Goal: Transaction & Acquisition: Purchase product/service

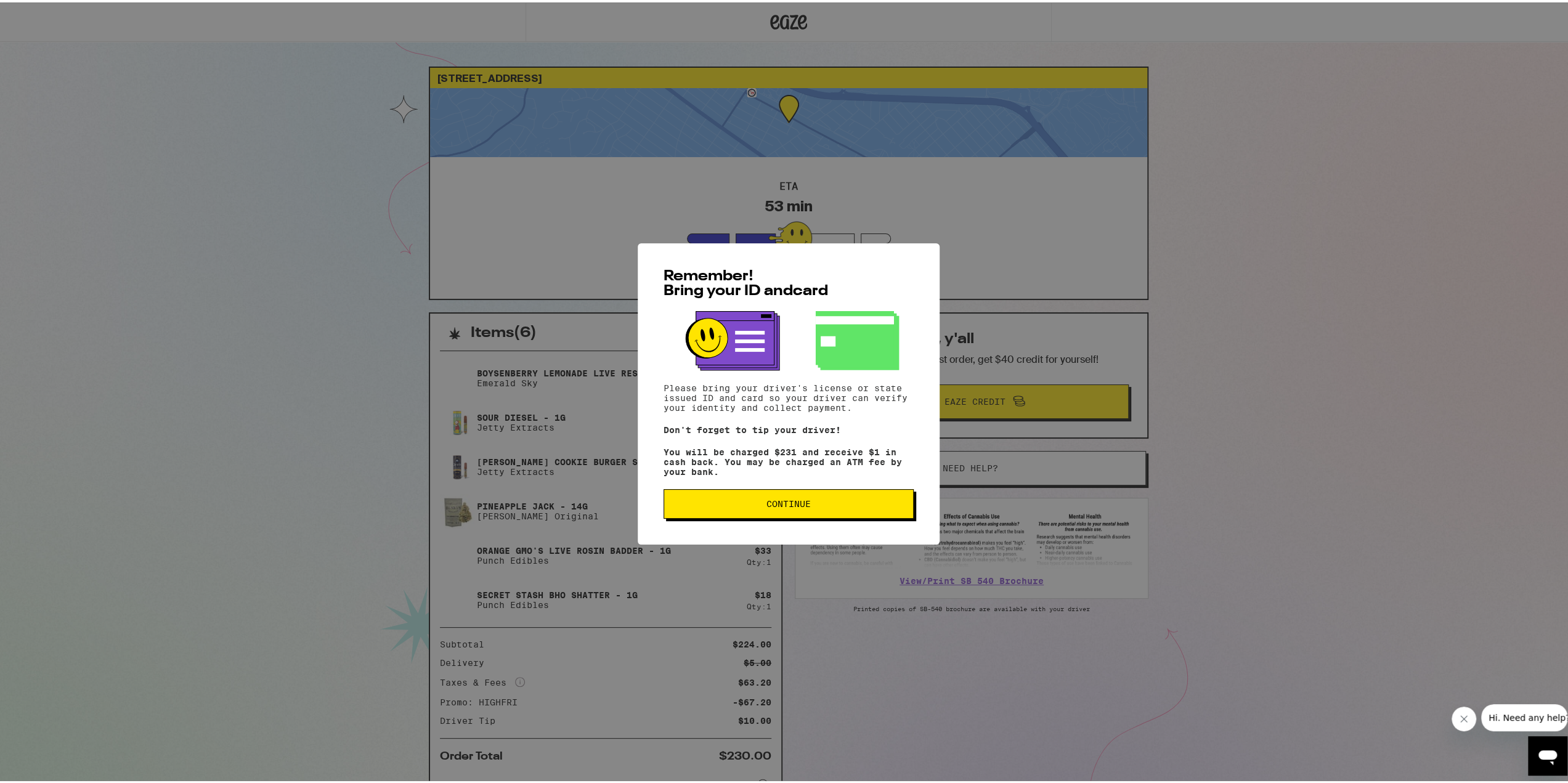
click at [784, 498] on button "Continue" at bounding box center [788, 502] width 250 height 29
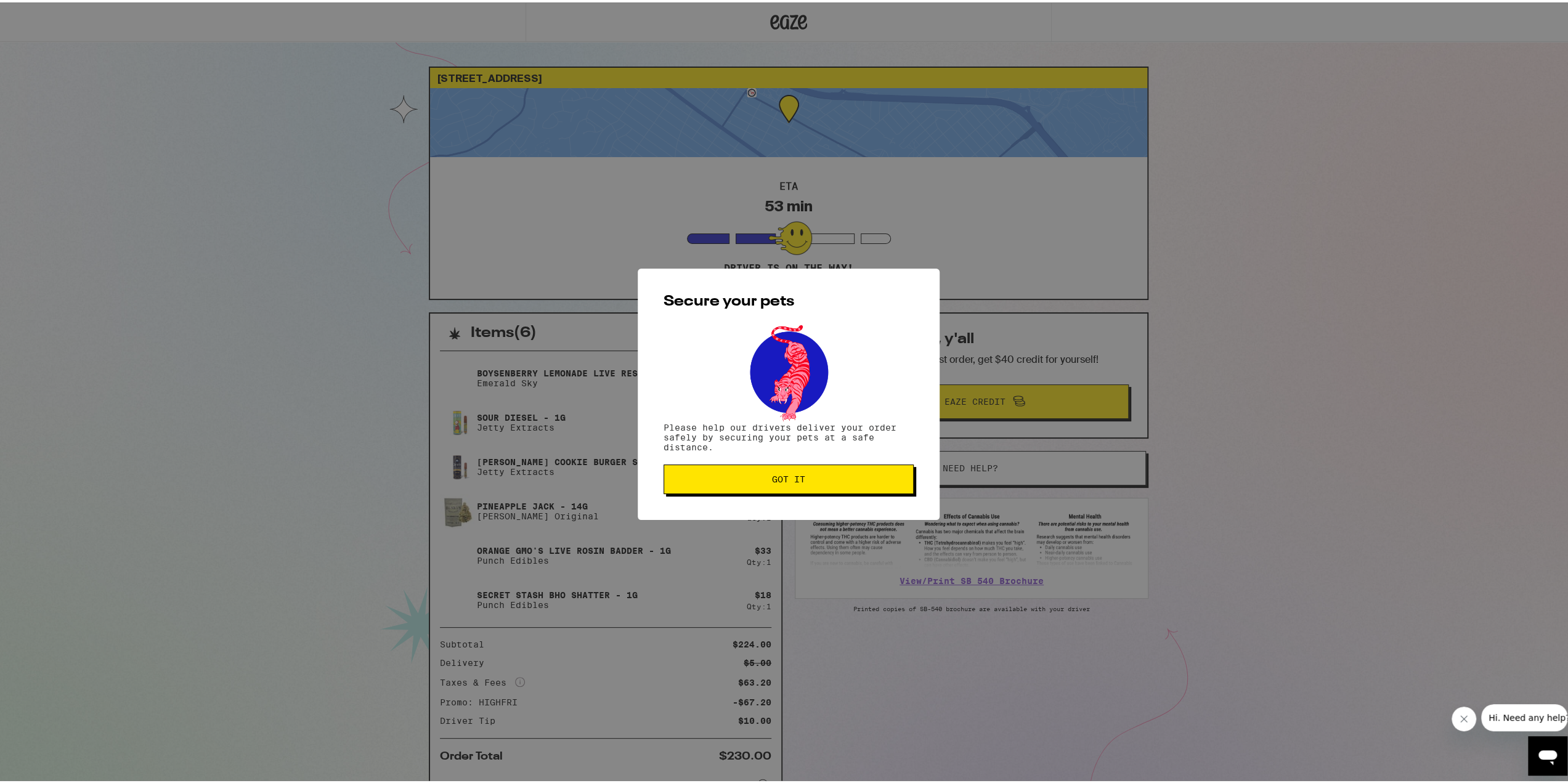
click at [804, 484] on button "Got it" at bounding box center [788, 477] width 250 height 29
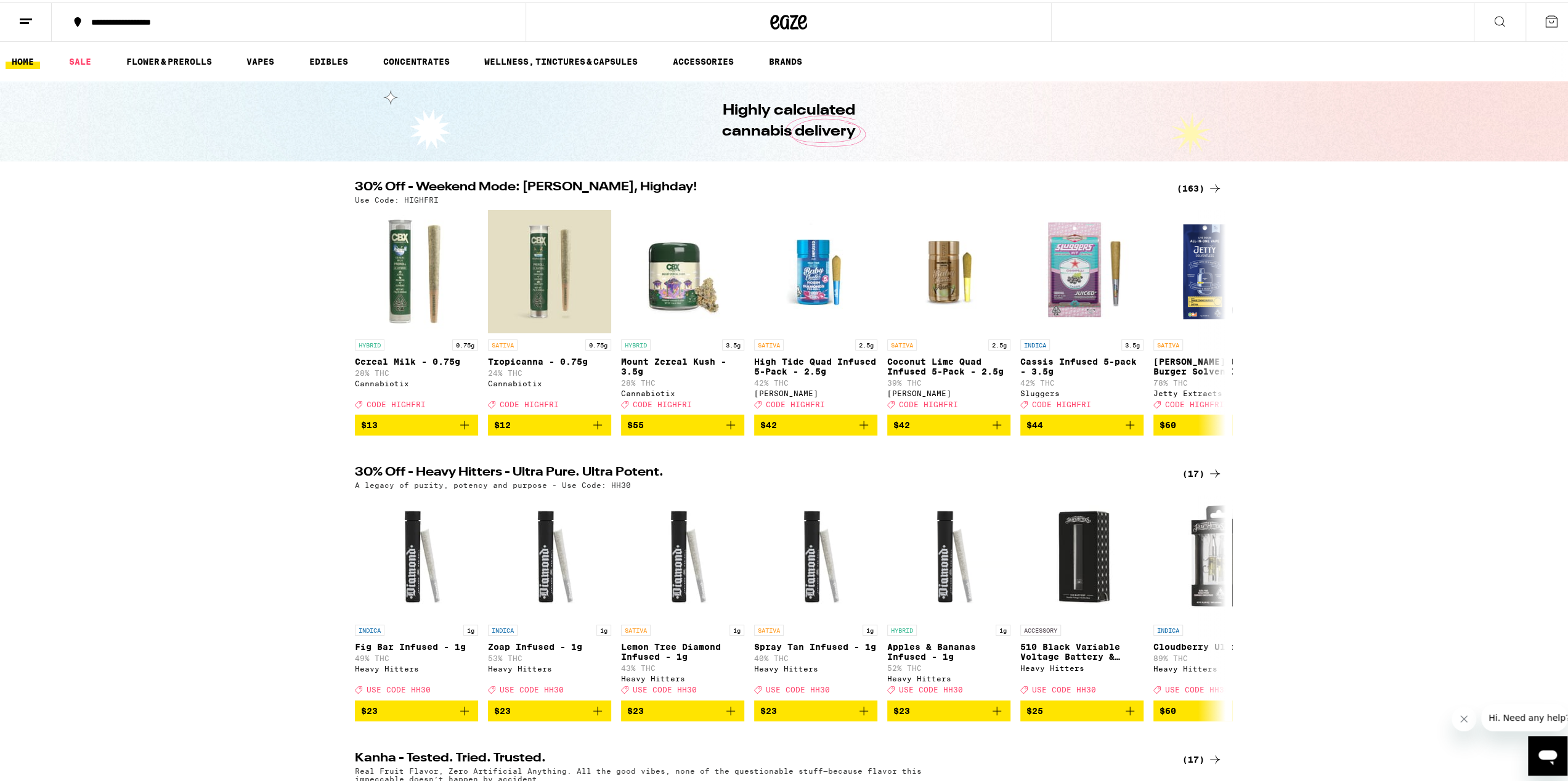
click at [1188, 186] on div "(163)" at bounding box center [1199, 186] width 45 height 15
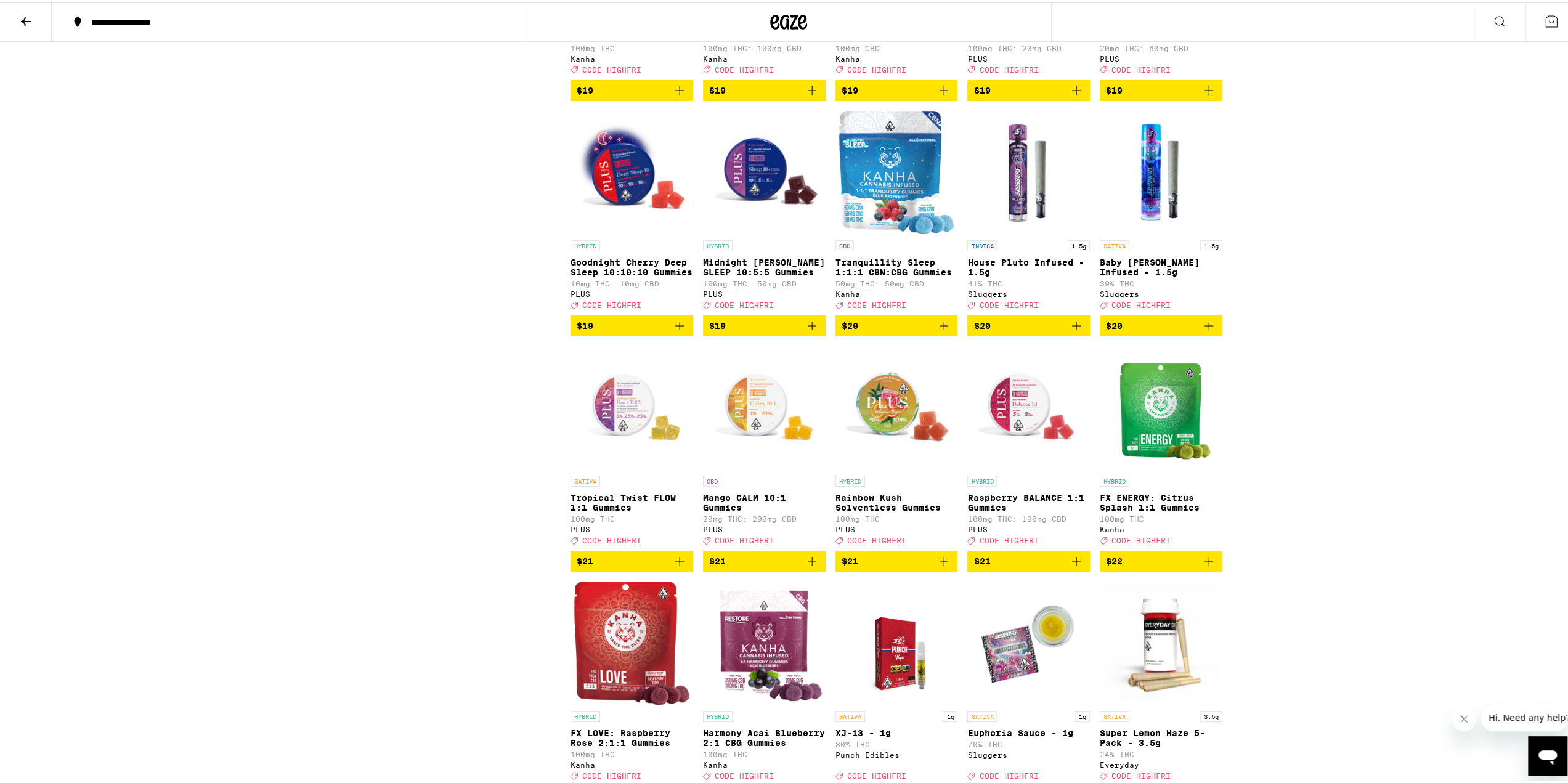
scroll to position [4312, 0]
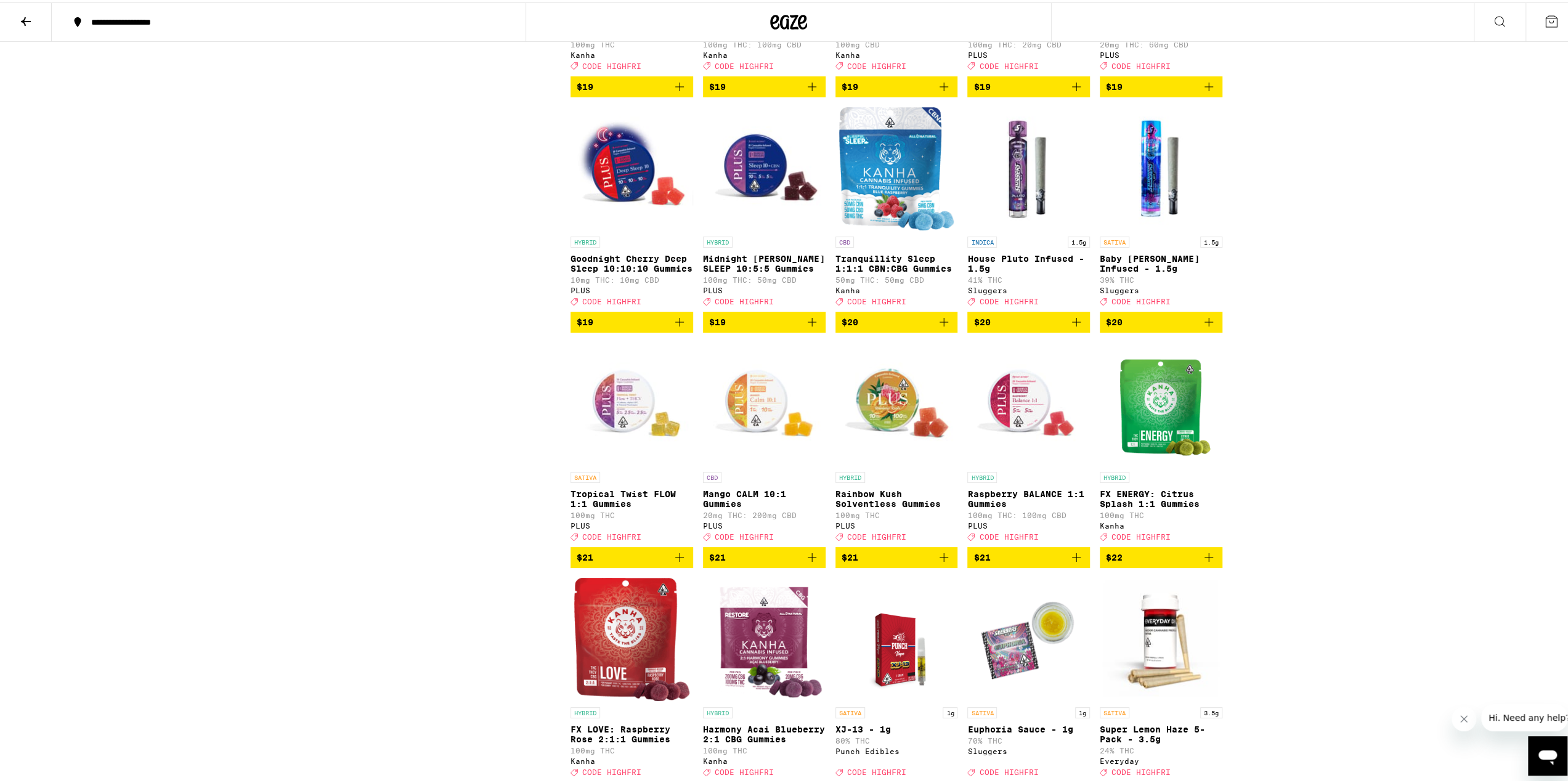
click at [805, 562] on icon "Add to bag" at bounding box center [812, 555] width 15 height 15
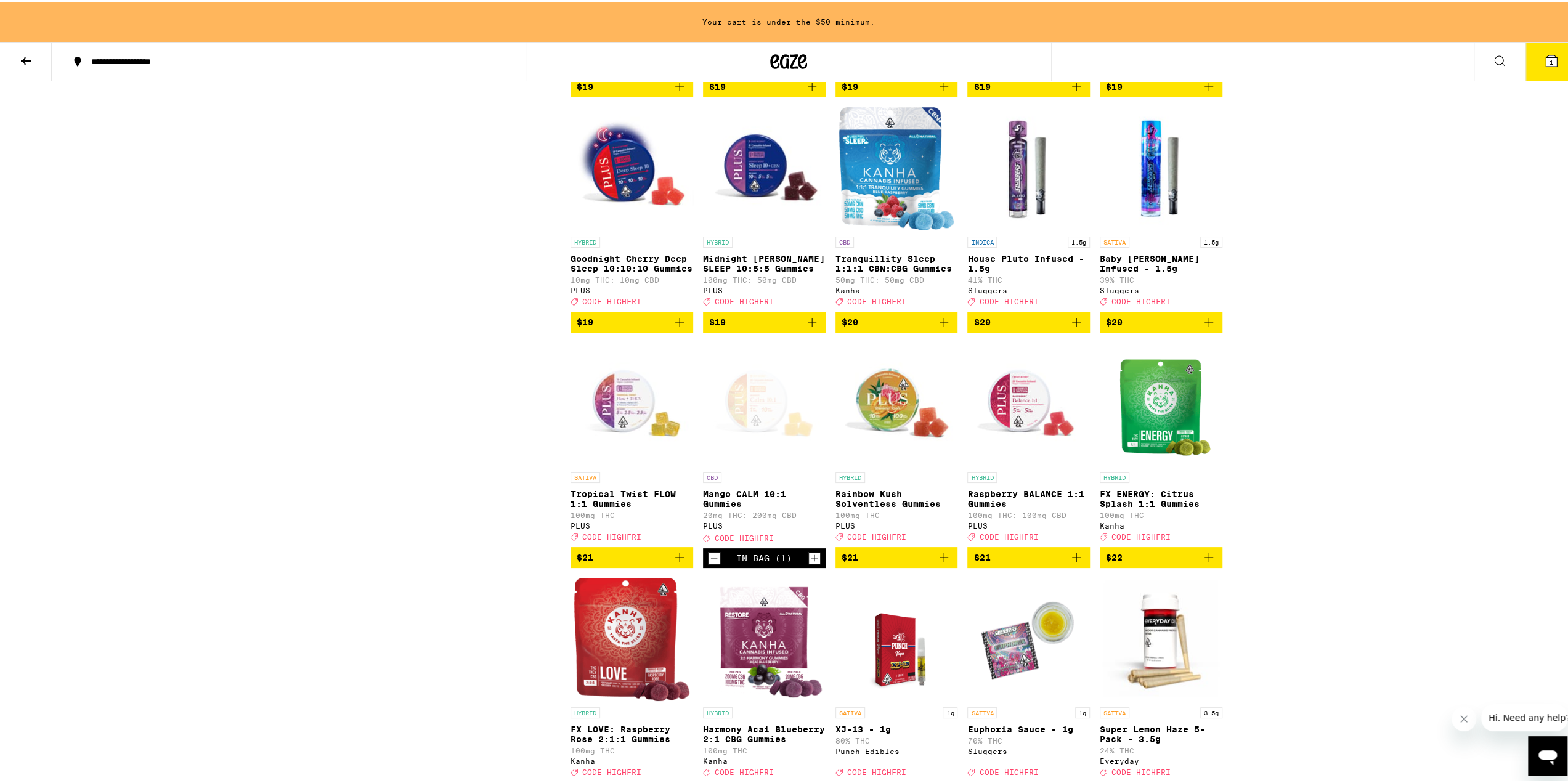
click at [1203, 91] on icon "Add to bag" at bounding box center [1208, 84] width 15 height 15
click at [1206, 92] on icon "Increment" at bounding box center [1211, 84] width 11 height 15
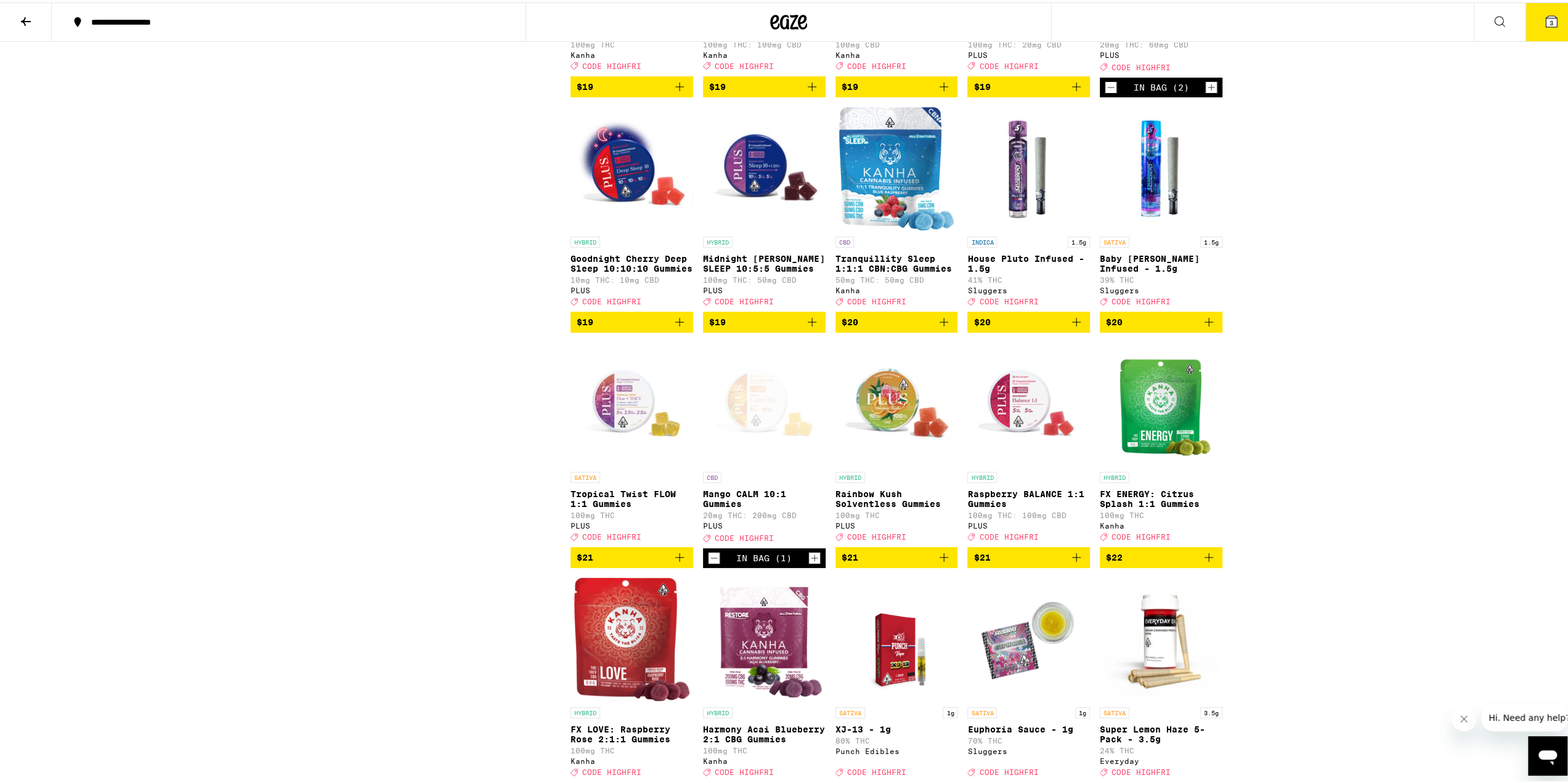
click at [1206, 92] on icon "Increment" at bounding box center [1211, 84] width 11 height 15
click at [676, 324] on icon "Add to bag" at bounding box center [679, 319] width 8 height 8
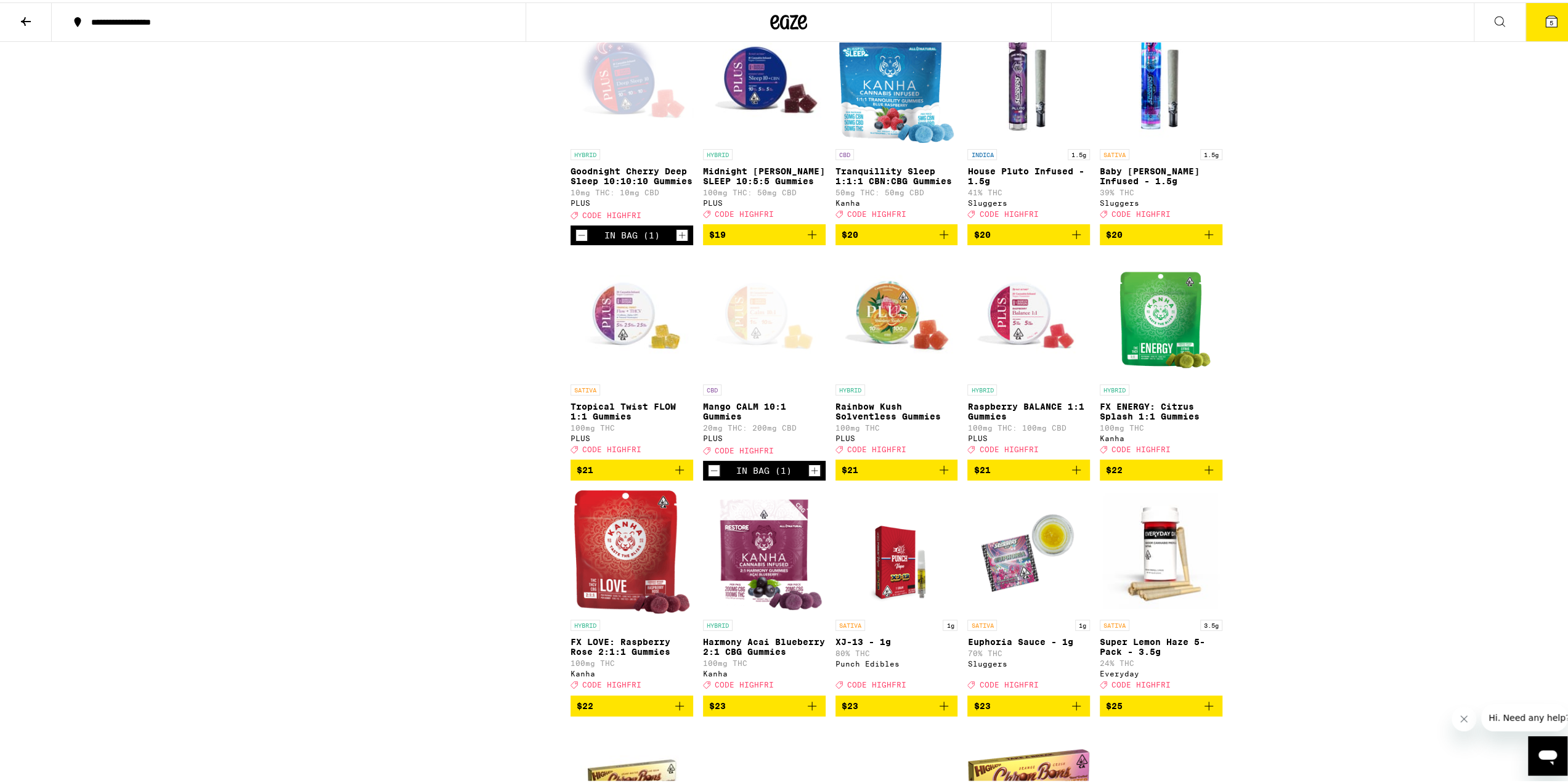
scroll to position [4682, 0]
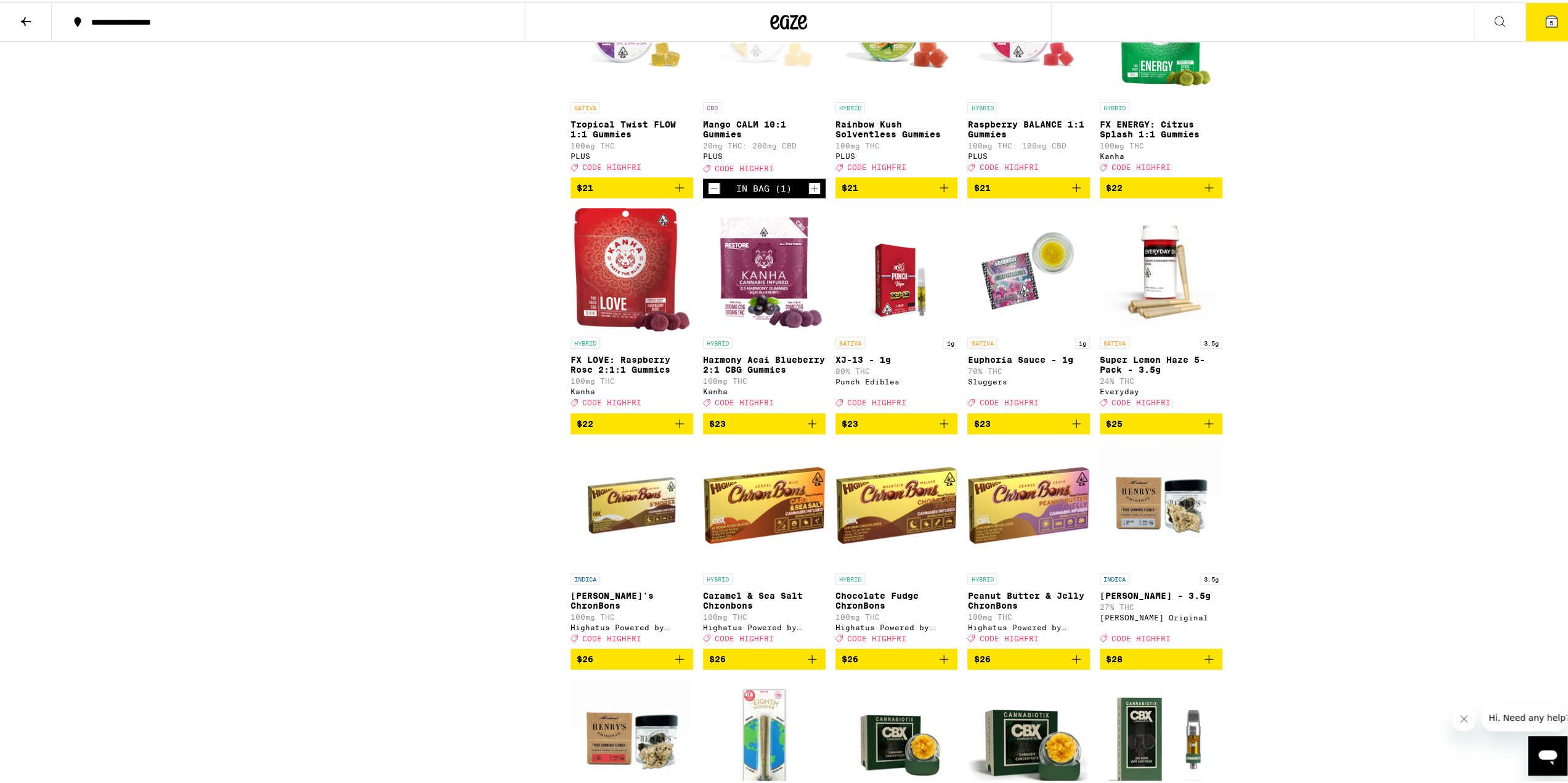
click at [1548, 12] on icon at bounding box center [1551, 19] width 15 height 15
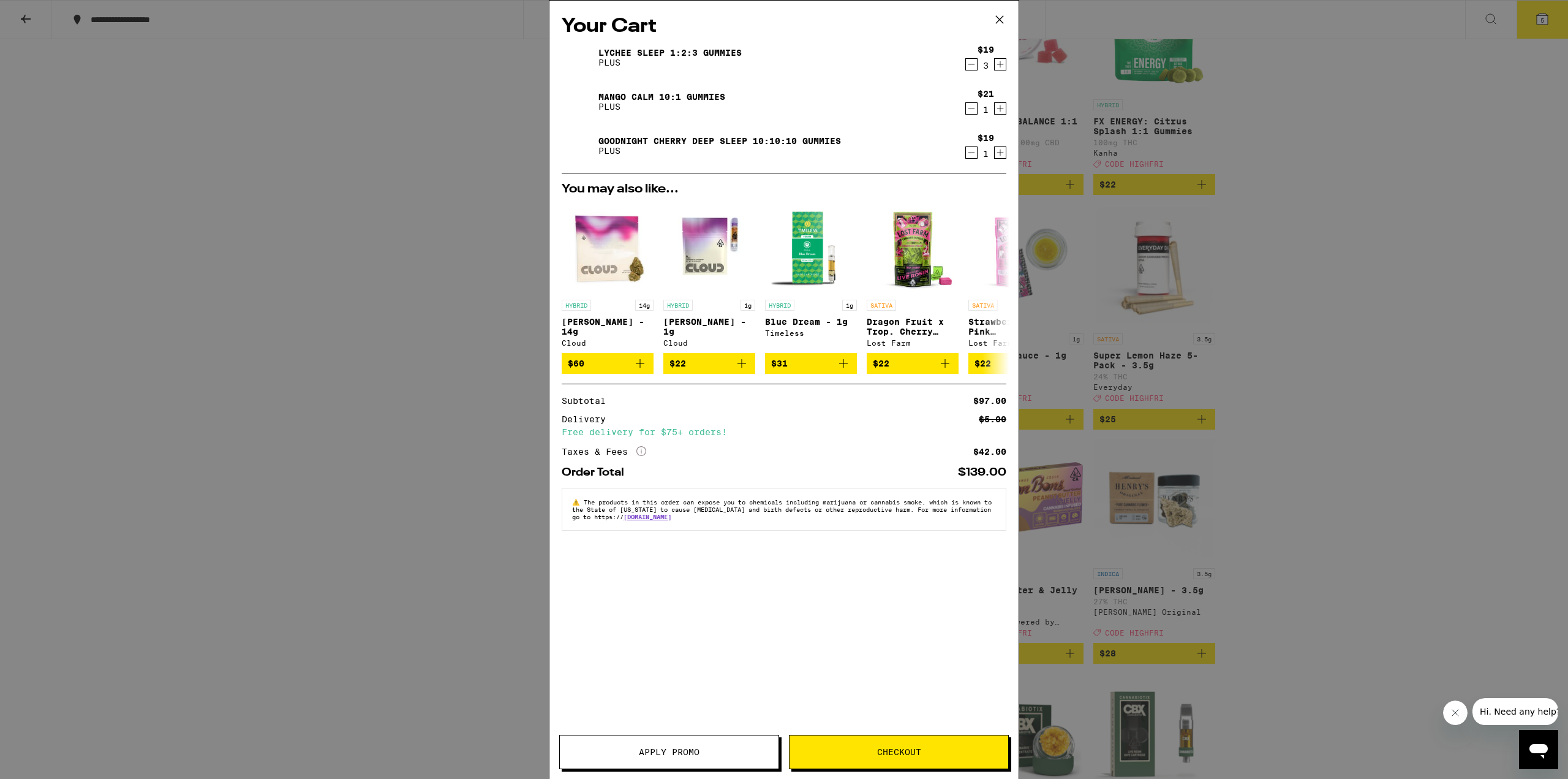
click at [497, 645] on div "Your Cart Lychee SLEEP 1:2:3 Gummies PLUS $19 3 Mango CALM 10:1 Gummies PLUS $2…" at bounding box center [784, 390] width 1568 height 779
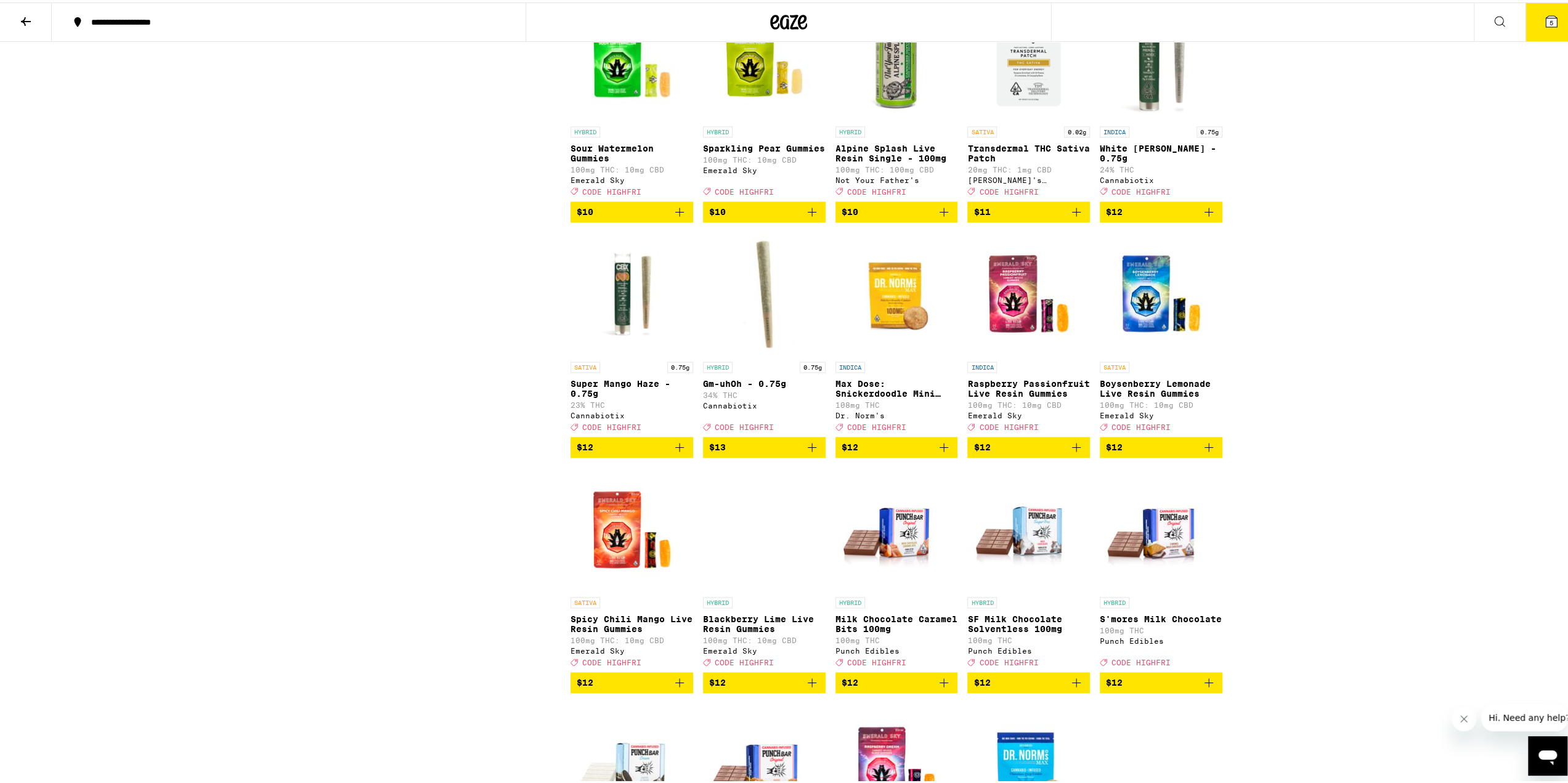
scroll to position [1787, 0]
